Goal: Transaction & Acquisition: Subscribe to service/newsletter

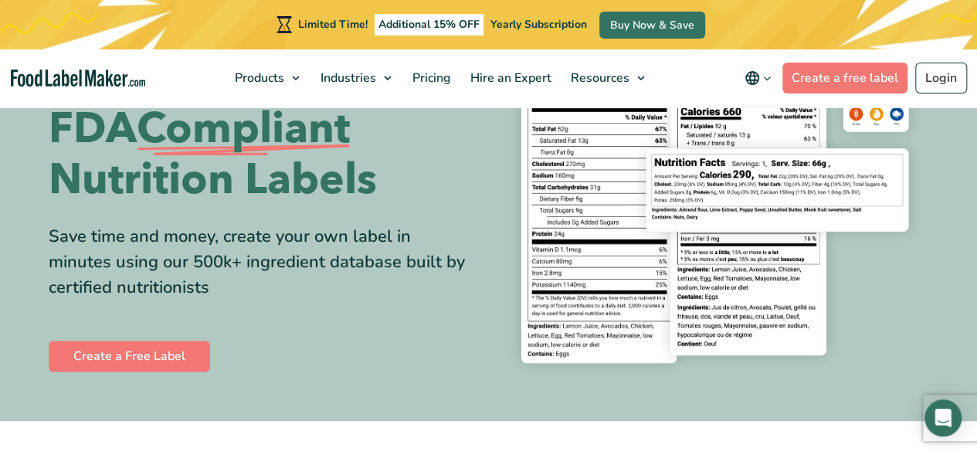
scroll to position [155, 0]
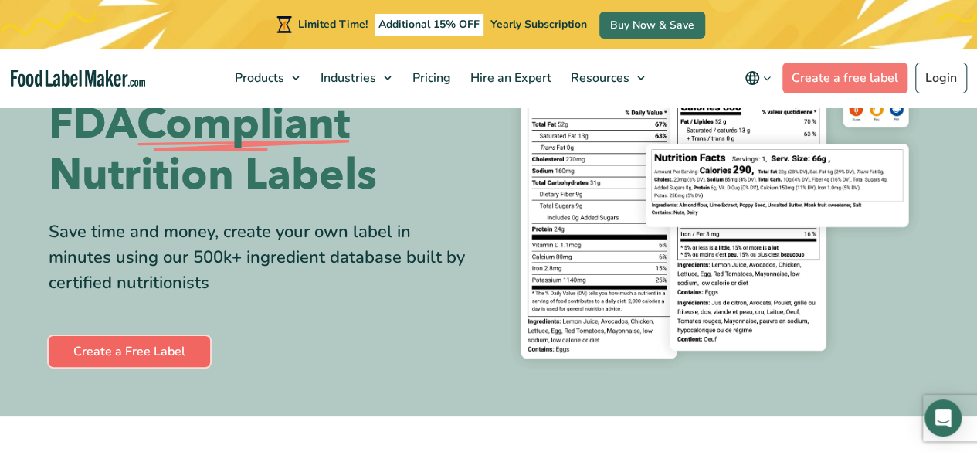
click at [173, 353] on link "Create a Free Label" at bounding box center [129, 351] width 161 height 31
